Goal: Check status: Check status

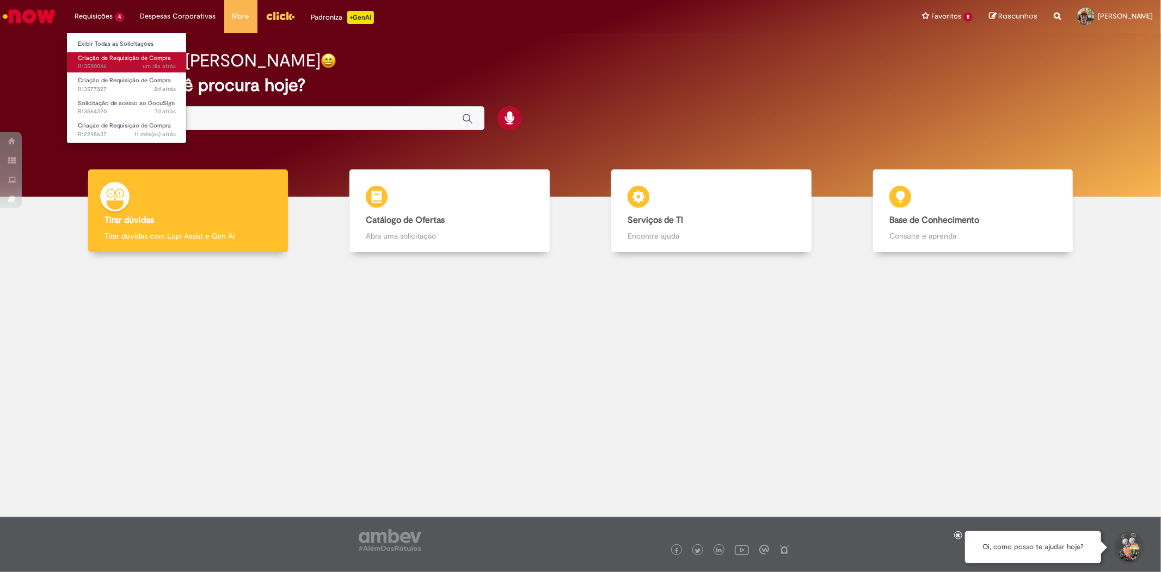
click at [122, 60] on span "Criação de Requisição de Compra" at bounding box center [124, 58] width 93 height 8
click at [144, 75] on div "[DATE] 09:21:36" at bounding box center [153, 81] width 51 height 13
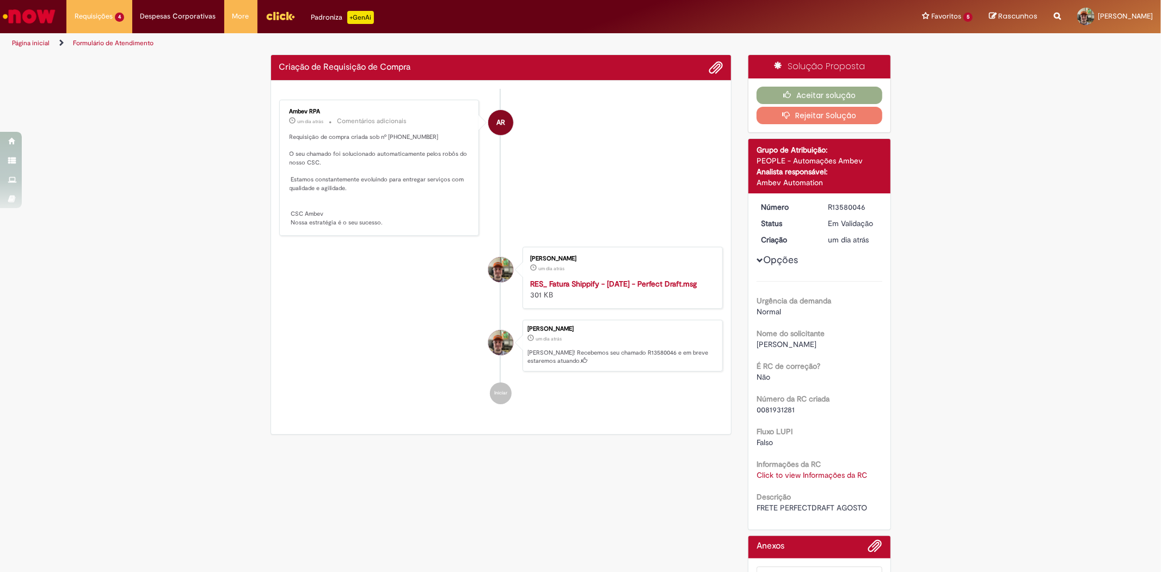
click at [398, 135] on div "Criação de Requisição de Compra Enviar AR Ambev RPA um dia atrás um dia atrás C…" at bounding box center [502, 244] width 462 height 380
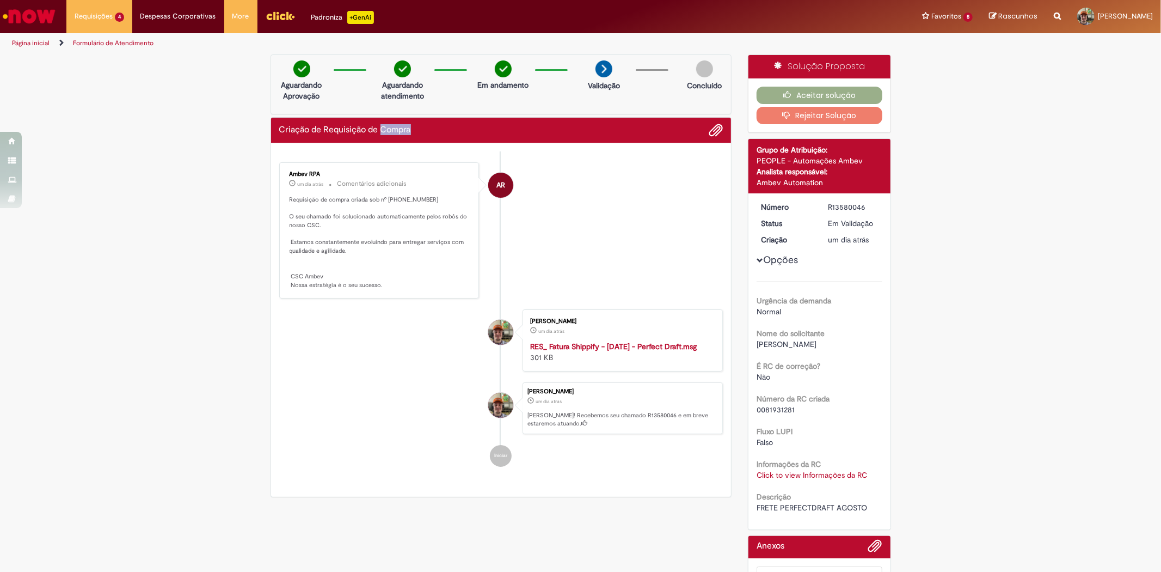
click at [398, 135] on h2 "Criação de Requisição de Compra" at bounding box center [345, 130] width 132 height 10
click at [418, 195] on p "Requisição de compra criada sob nº [PHONE_NUMBER] O seu chamado foi solucionado…" at bounding box center [380, 242] width 181 height 94
click at [404, 195] on p "Requisição de compra criada sob nº [PHONE_NUMBER] O seu chamado foi solucionado…" at bounding box center [380, 242] width 181 height 94
click at [404, 198] on p "Requisição de compra criada sob nº [PHONE_NUMBER] O seu chamado foi solucionado…" at bounding box center [380, 242] width 181 height 94
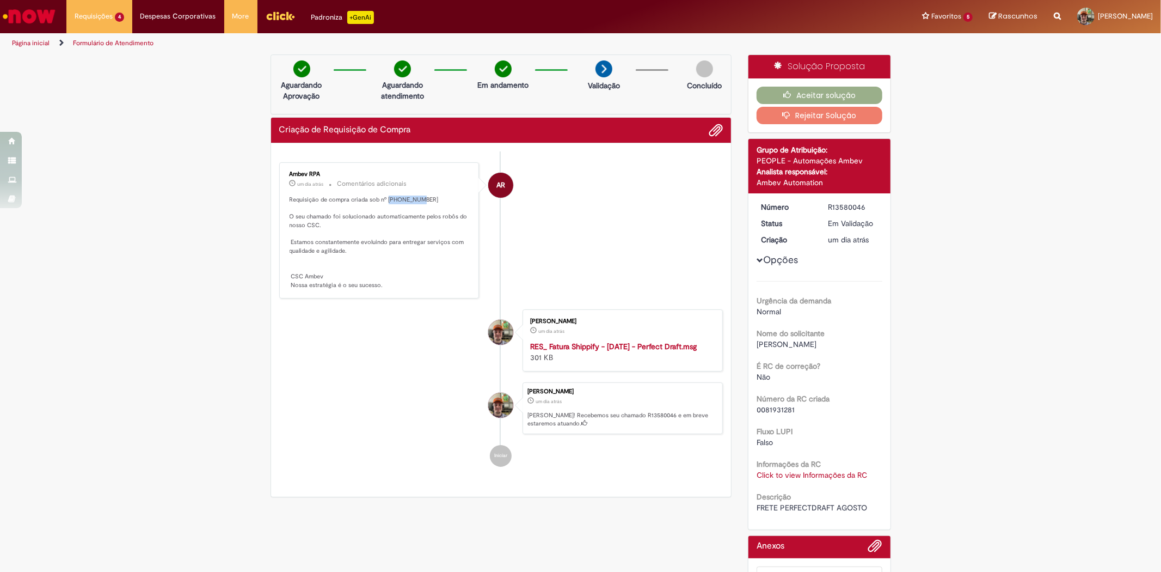
copy p "0081931281"
click at [402, 411] on li "[PERSON_NAME] um dia atrás um dia atrás [PERSON_NAME]! Recebemos seu chamado R1…" at bounding box center [501, 408] width 444 height 52
click at [860, 91] on button "Aceitar solução" at bounding box center [820, 95] width 126 height 17
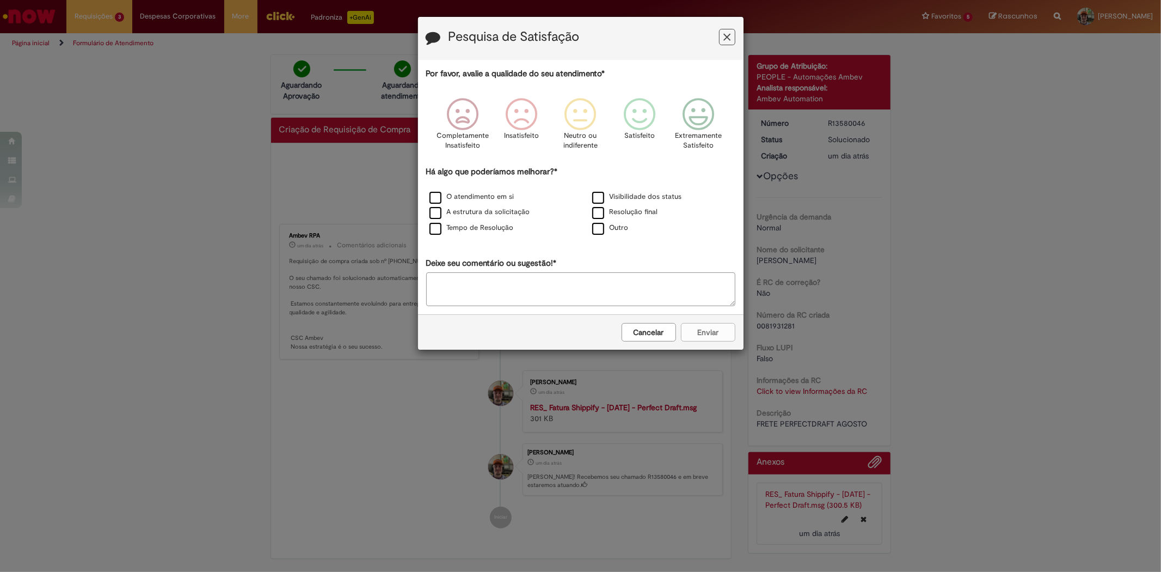
click at [726, 40] on icon "Feedback" at bounding box center [727, 37] width 7 height 11
